Goal: Information Seeking & Learning: Learn about a topic

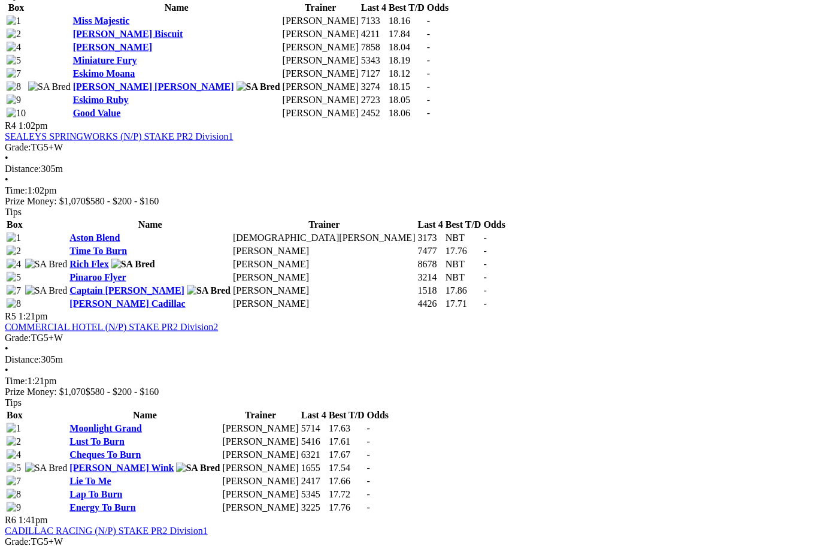
scroll to position [1171, 0]
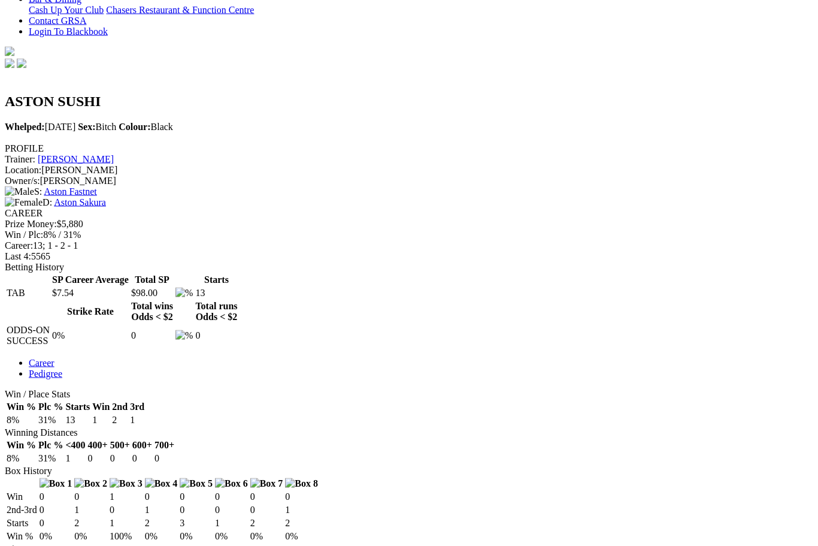
scroll to position [399, 0]
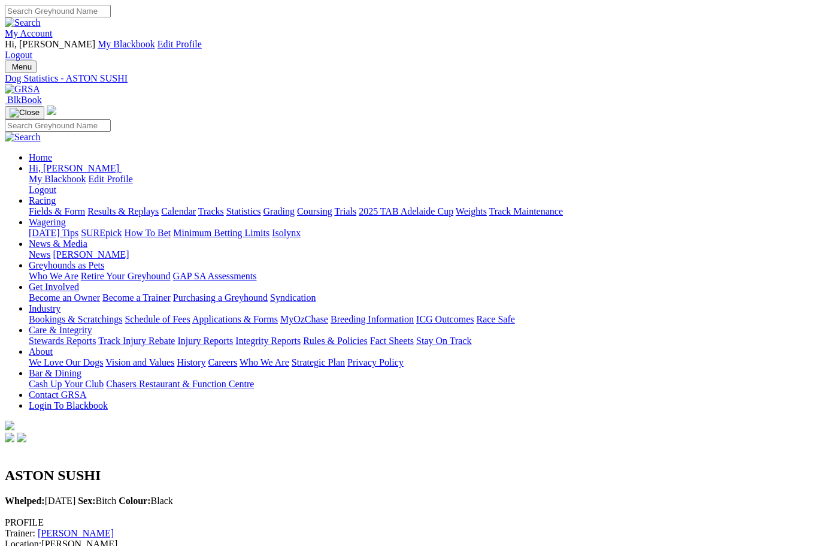
scroll to position [439, 0]
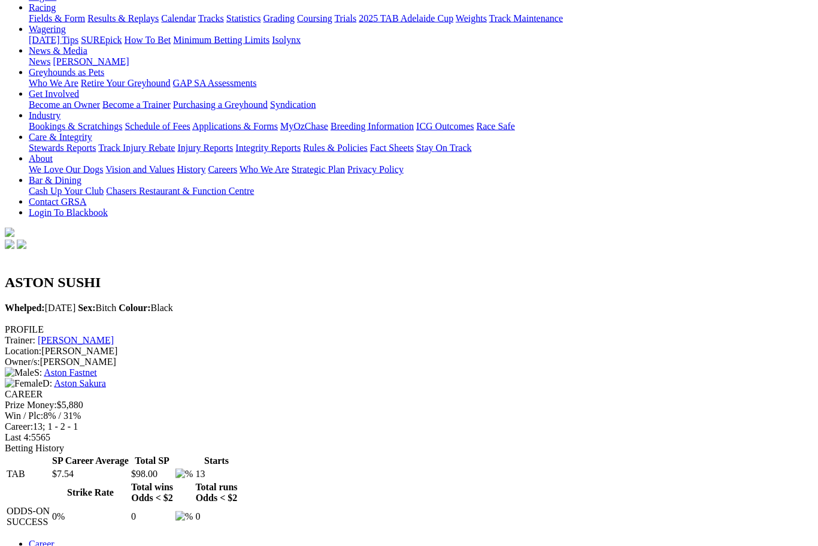
scroll to position [193, 0]
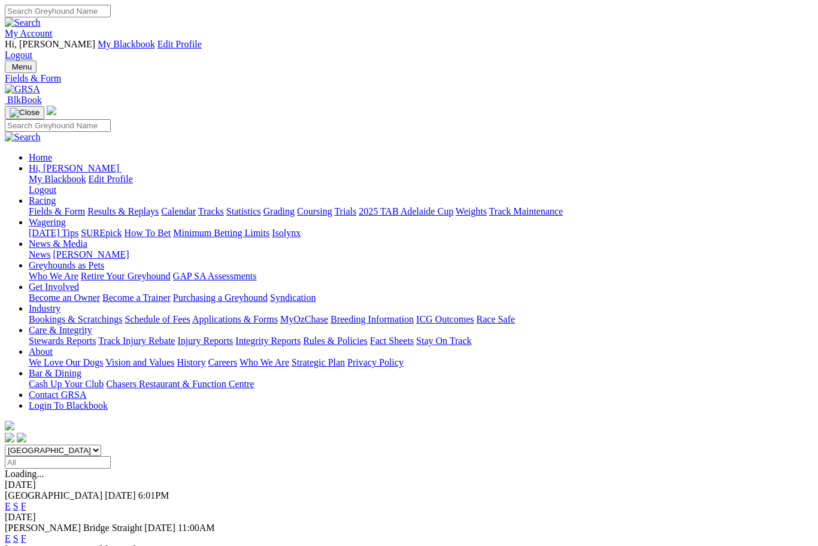
click at [92, 325] on link "Care & Integrity" at bounding box center [61, 330] width 64 height 10
click at [301, 335] on link "Integrity Reports" at bounding box center [267, 340] width 65 height 10
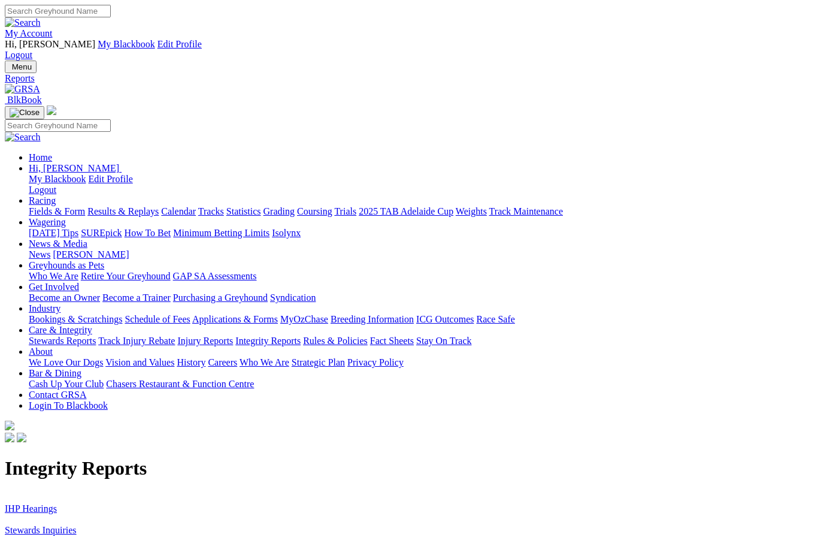
click at [77, 525] on link "Stewards Inquiries" at bounding box center [41, 530] width 72 height 10
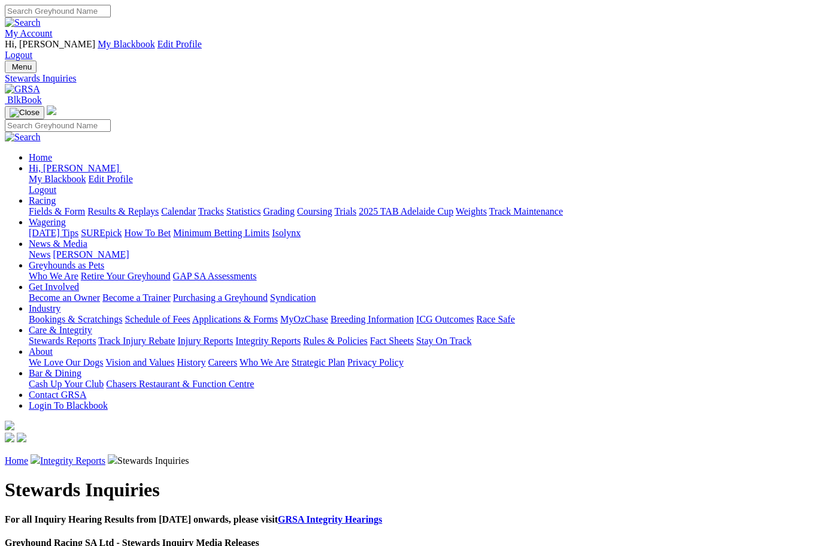
click at [105, 455] on link "Integrity Reports" at bounding box center [72, 460] width 65 height 10
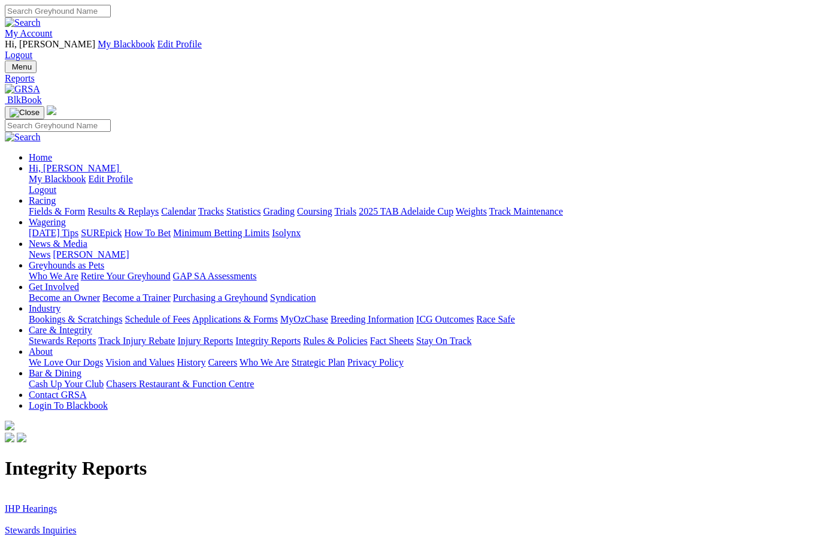
click at [47, 503] on link "IHP Hearings" at bounding box center [31, 508] width 52 height 10
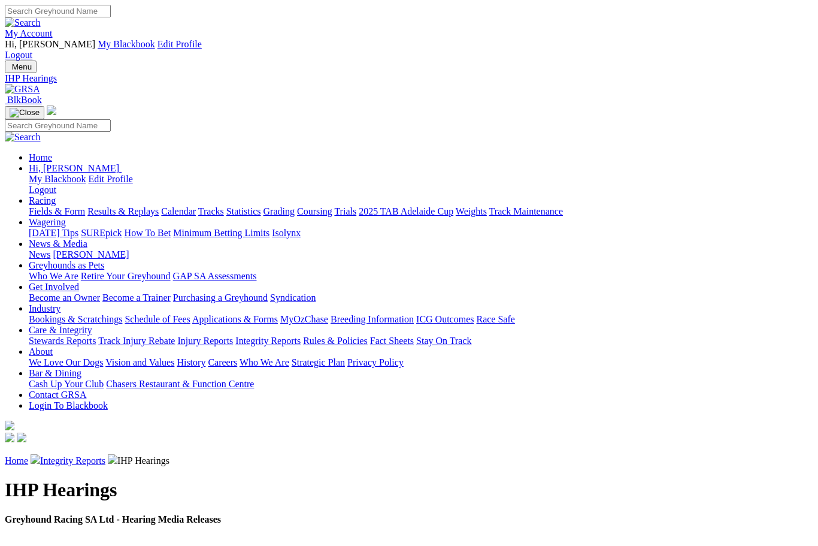
click at [40, 84] on img at bounding box center [22, 89] width 35 height 11
